Goal: Task Accomplishment & Management: Manage account settings

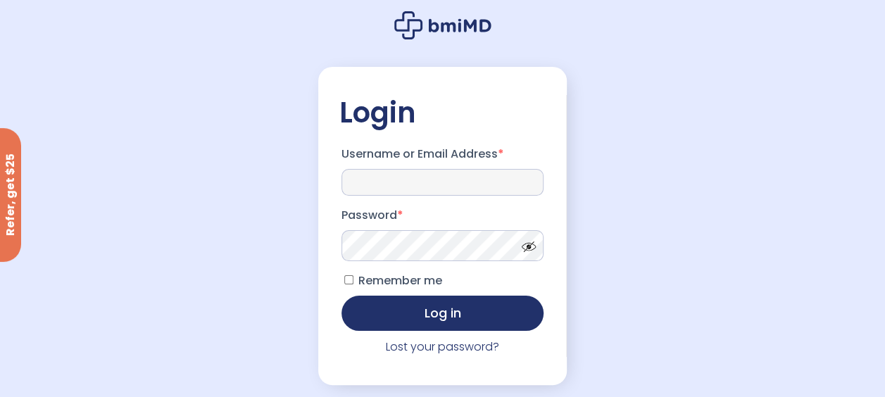
click at [405, 183] on input "Username or Email Address *" at bounding box center [442, 182] width 203 height 27
type input "**********"
click at [341, 296] on button "Log in" at bounding box center [442, 313] width 203 height 35
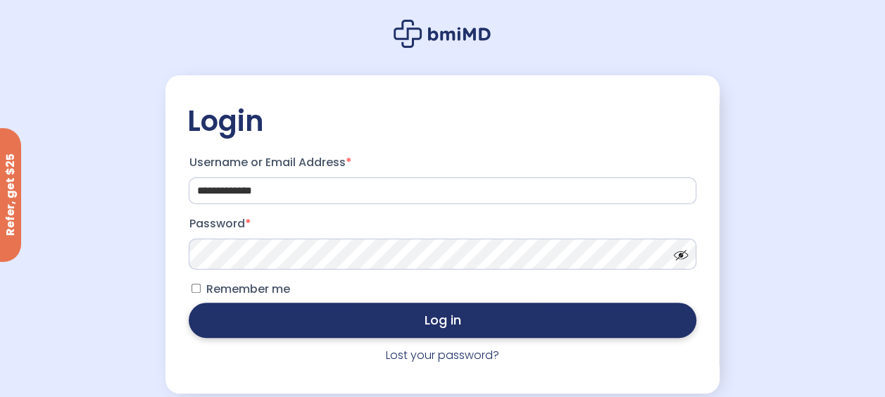
scroll to position [114, 0]
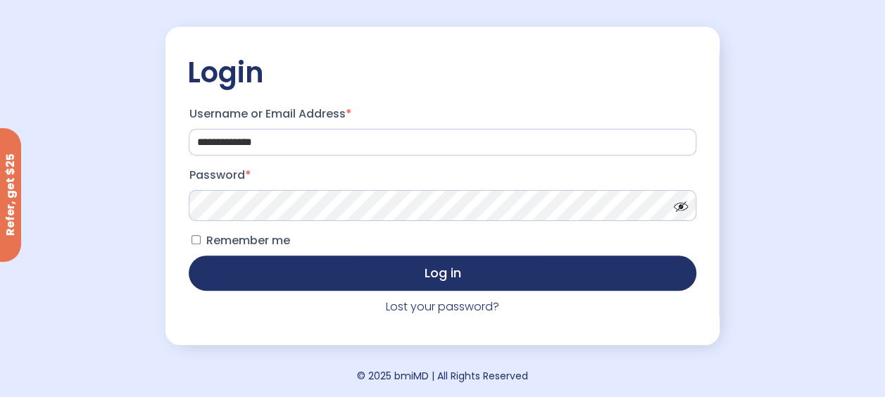
click at [189, 256] on button "Log in" at bounding box center [442, 273] width 507 height 35
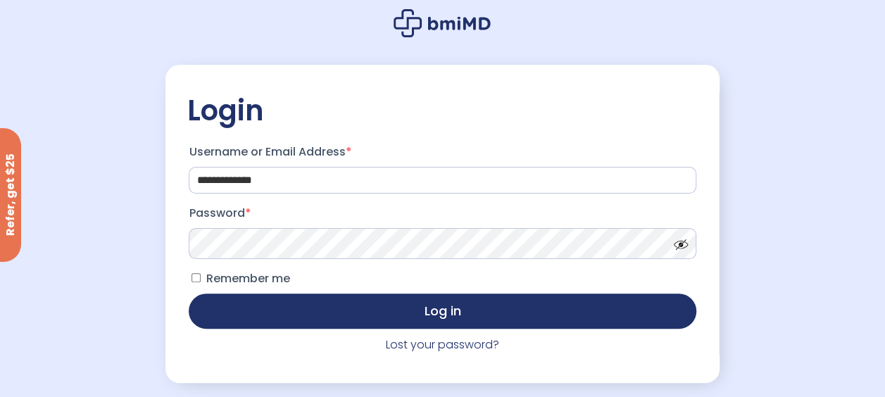
scroll to position [114, 0]
